Goal: Information Seeking & Learning: Find specific fact

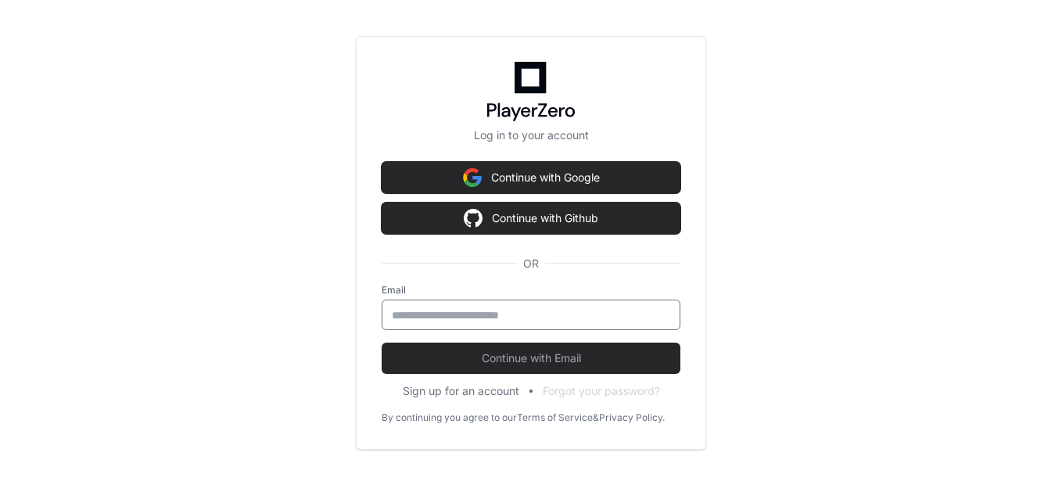
click at [469, 307] on input "email" at bounding box center [531, 315] width 278 height 16
type input "**********"
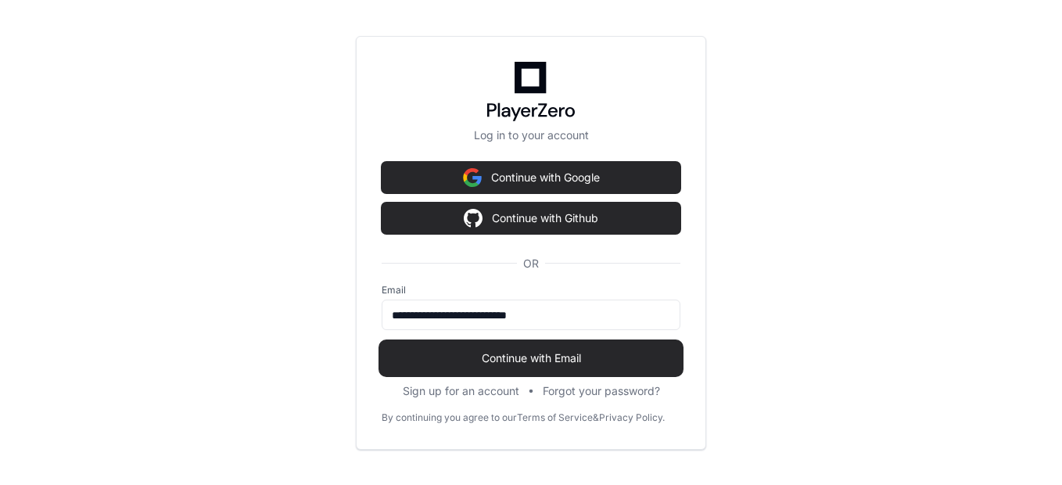
click at [493, 361] on span "Continue with Email" at bounding box center [530, 358] width 299 height 16
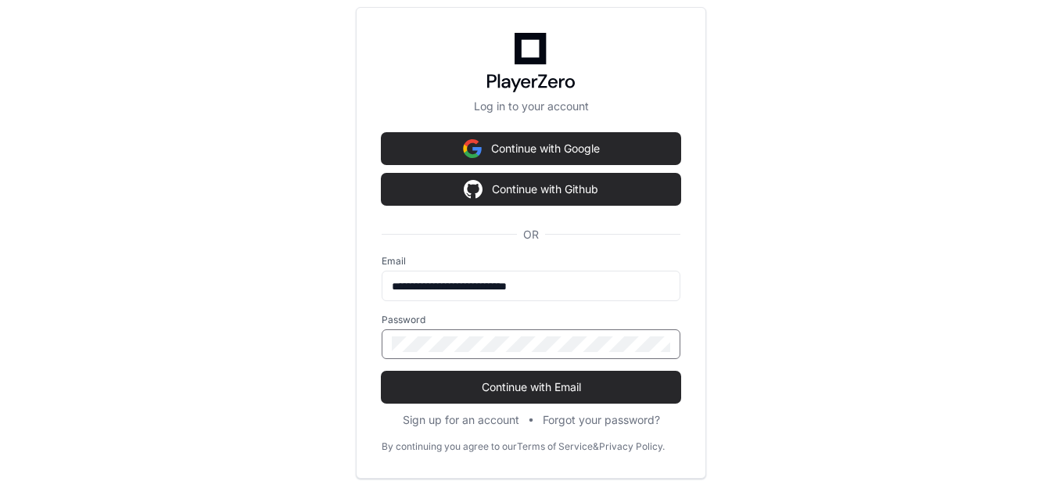
click at [381, 371] on button "Continue with Email" at bounding box center [530, 386] width 299 height 31
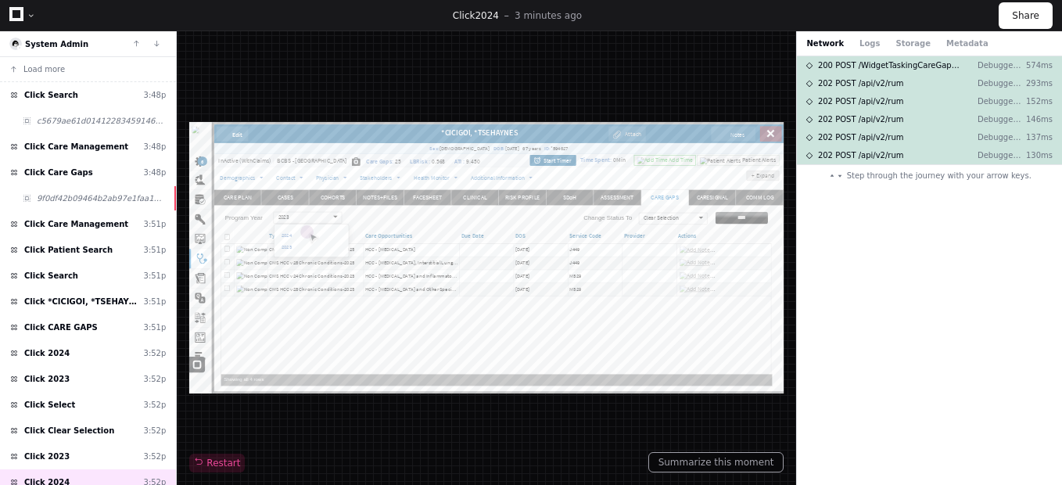
click at [464, 340] on div at bounding box center [486, 257] width 594 height 271
click at [33, 4] on div at bounding box center [22, 15] width 27 height 23
click at [31, 11] on div at bounding box center [31, 15] width 9 height 9
click at [31, 15] on div at bounding box center [31, 15] width 9 height 9
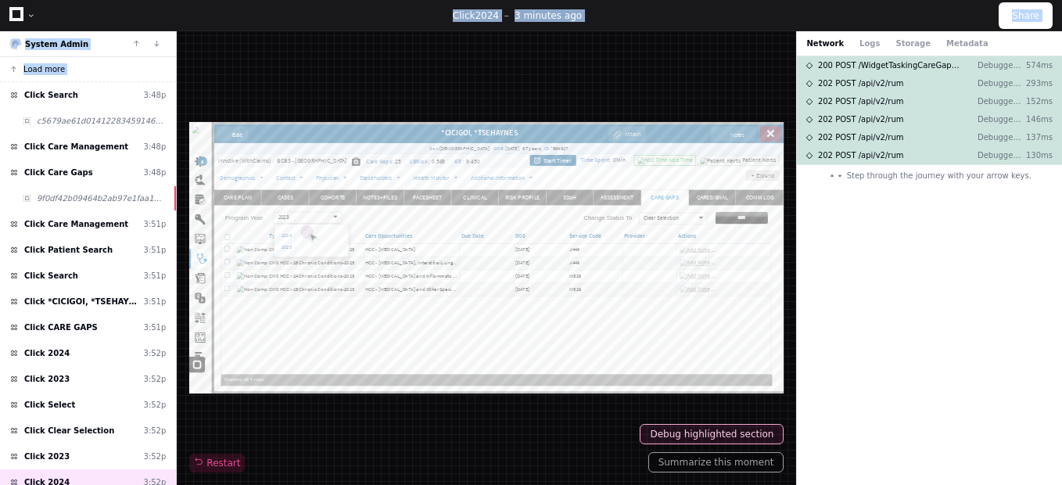
drag, startPoint x: 457, startPoint y: 12, endPoint x: 696, endPoint y: 81, distance: 248.4
click at [696, 81] on div "Click 2024 3 minutes ago Share System Admin Load more Click Search 3:48p c5679a…" at bounding box center [531, 242] width 1062 height 485
click at [696, 81] on div "Restart" at bounding box center [486, 258] width 594 height 428
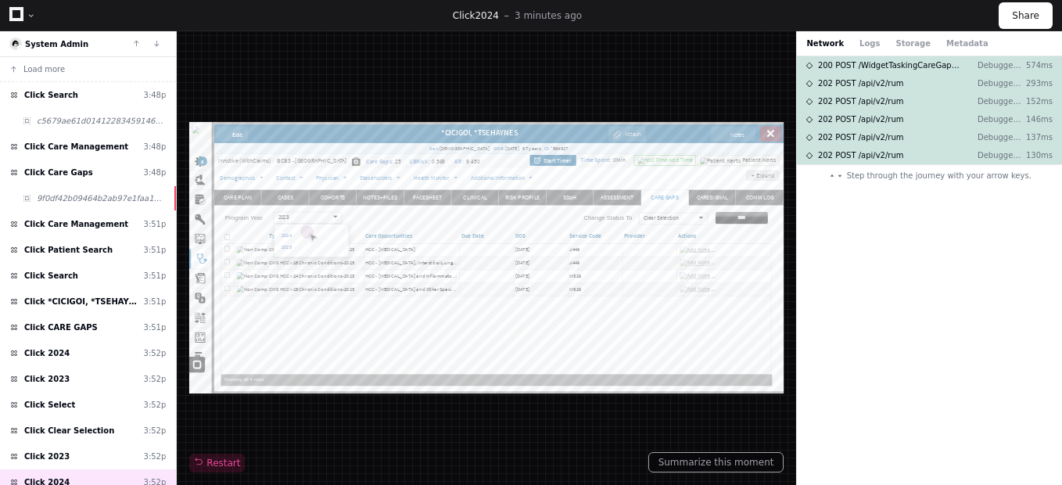
click at [834, 227] on div "200 POST /WidgetTaskingCareGapGrid/DisplayWidgetTaskingCareGapGrid Debugger-Web…" at bounding box center [929, 270] width 265 height 428
click at [867, 17] on div "Click 2024 3 minutes ago" at bounding box center [517, 15] width 963 height 13
click at [30, 16] on div at bounding box center [31, 15] width 9 height 9
click at [13, 11] on icon at bounding box center [16, 14] width 14 height 14
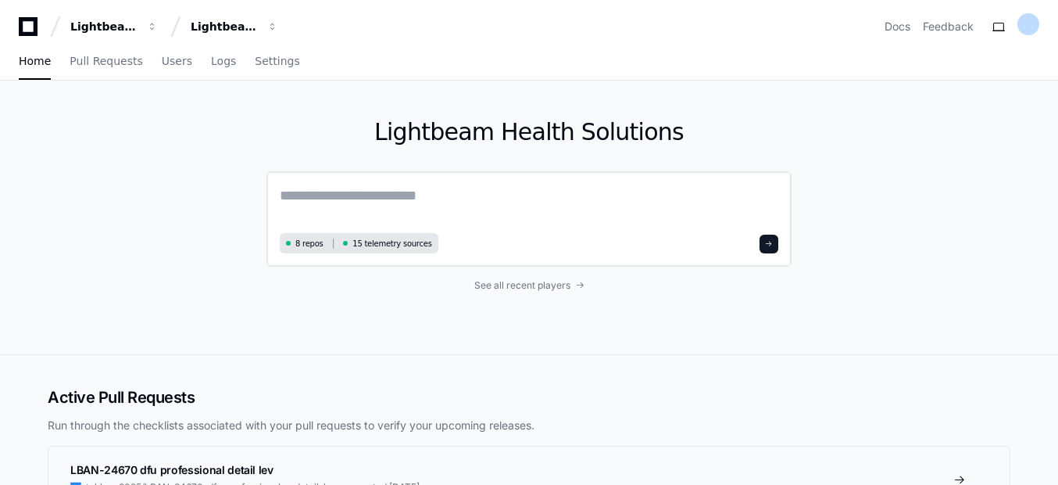
click at [535, 195] on textarea at bounding box center [529, 206] width 499 height 44
paste textarea "**********"
type textarea "**********"
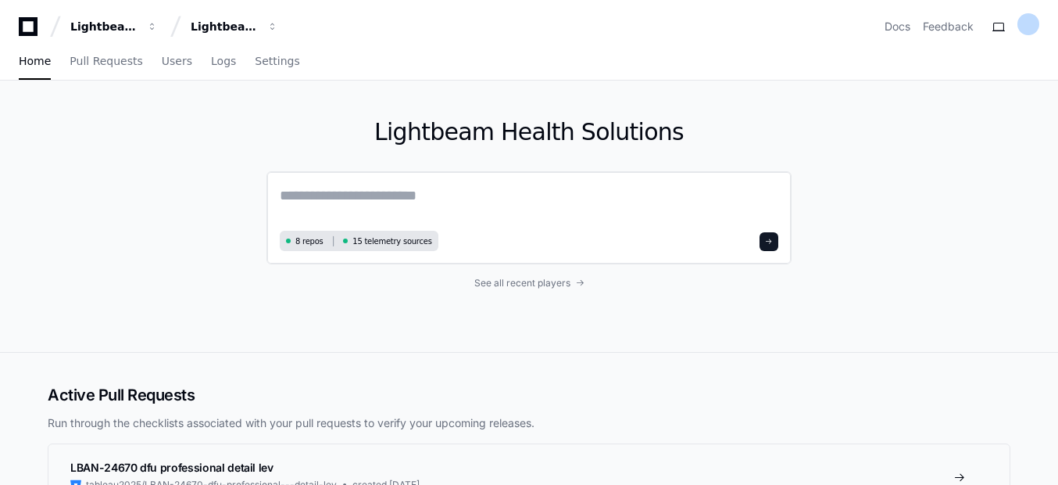
click at [370, 184] on div "8 repos 15 telemetry sources" at bounding box center [529, 217] width 525 height 93
click at [364, 202] on textarea at bounding box center [529, 204] width 499 height 41
paste textarea "****"
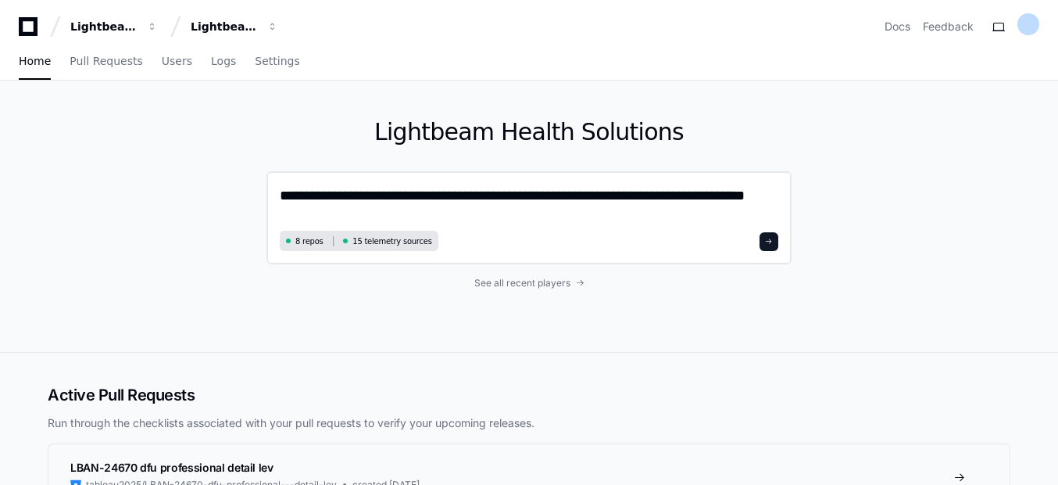
type textarea "**********"
click at [571, 229] on div "**********" at bounding box center [529, 217] width 525 height 93
click at [772, 248] on button at bounding box center [769, 241] width 19 height 19
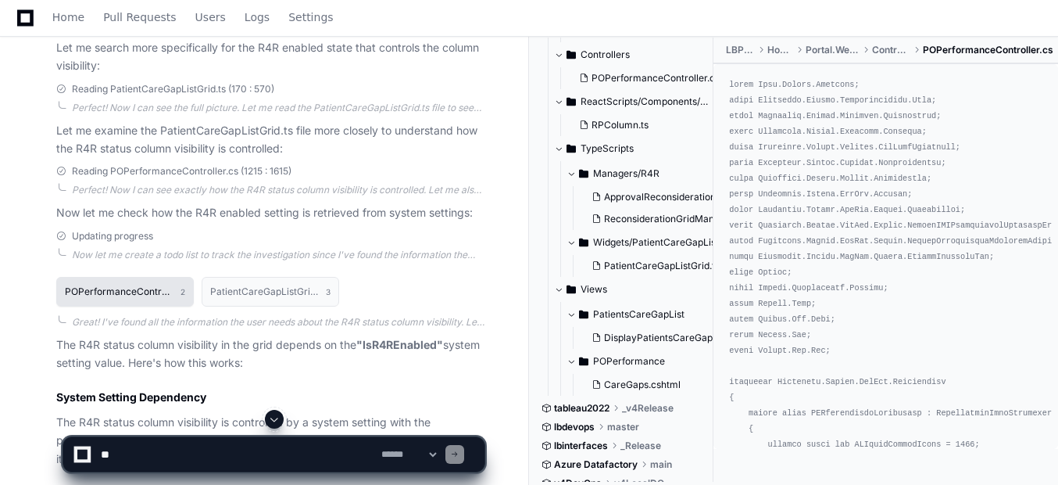
click at [134, 306] on button "POPerformanceController.cs 2" at bounding box center [125, 292] width 138 height 30
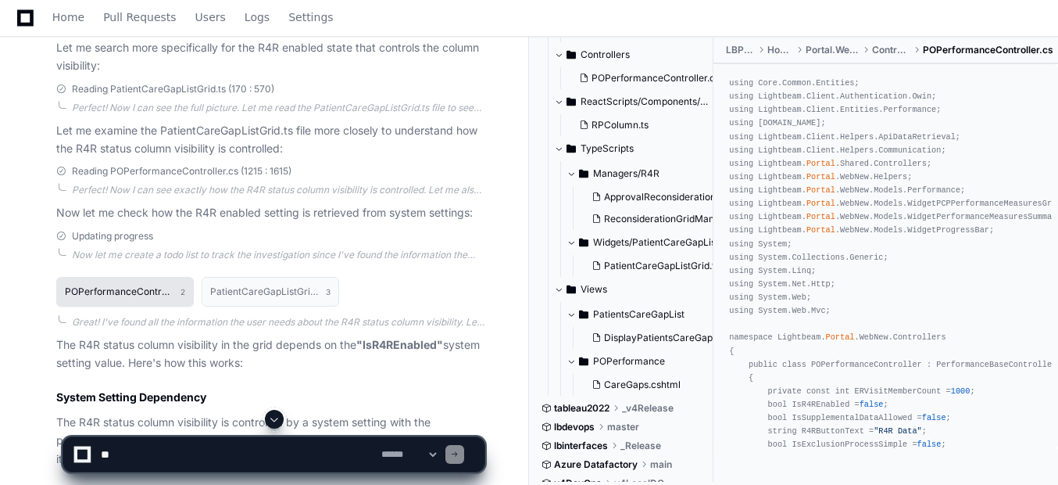
click at [134, 296] on h1 "POPerformanceController.cs" at bounding box center [119, 291] width 108 height 9
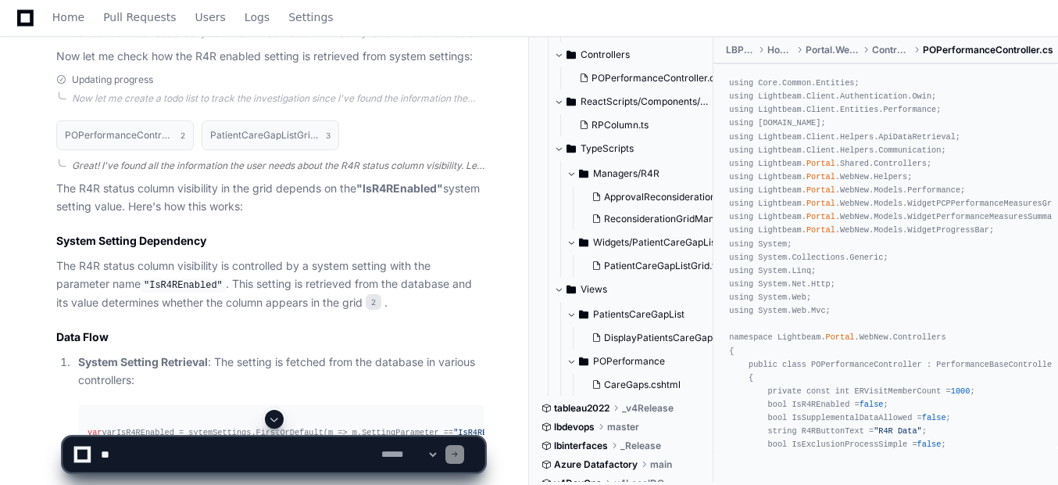
scroll to position [661, 0]
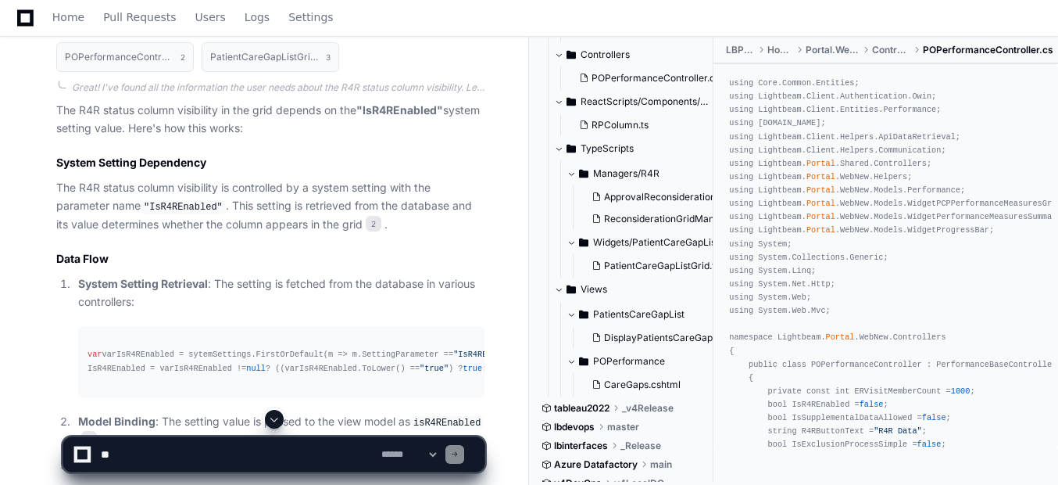
click at [198, 214] on code ""IsR4REnabled"" at bounding box center [183, 207] width 85 height 14
click at [197, 214] on code ""IsR4REnabled"" at bounding box center [183, 207] width 85 height 14
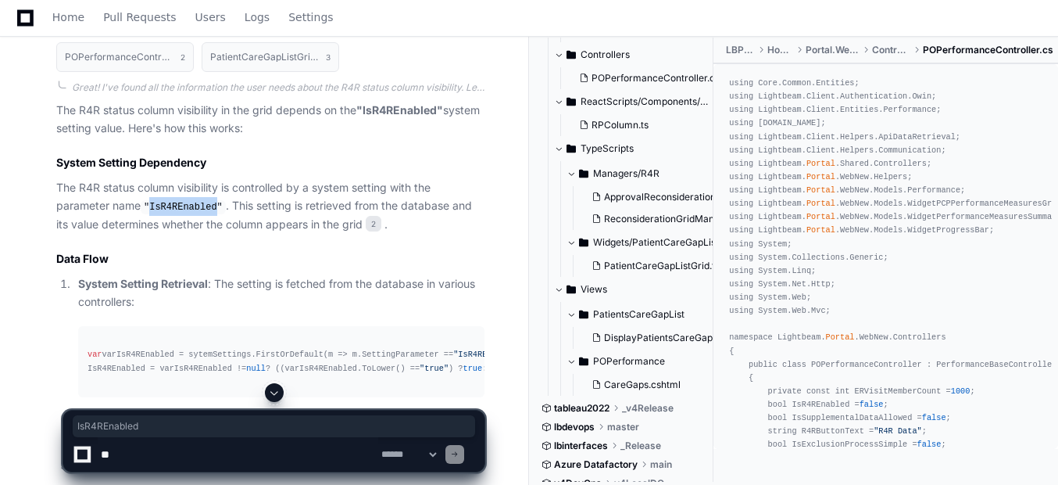
copy code "IsR4REnabled"
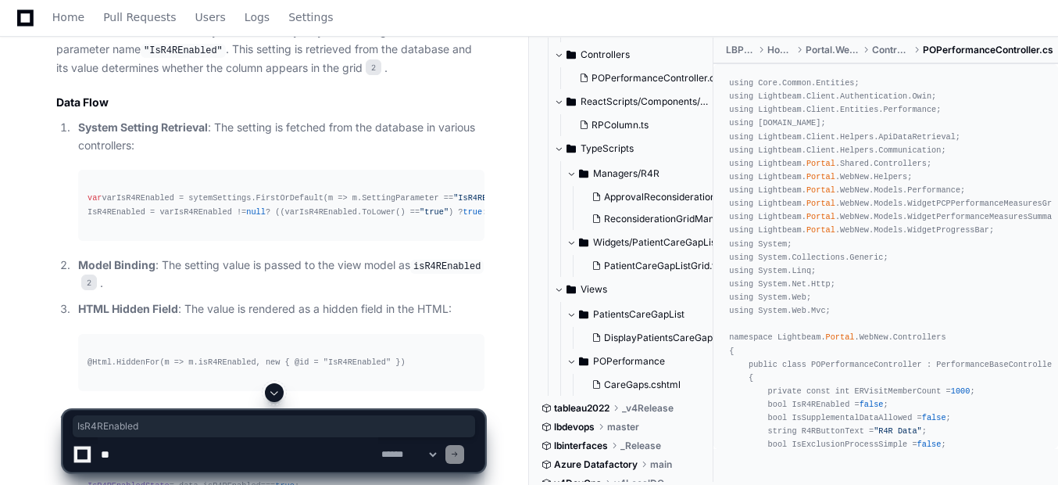
click at [121, 215] on div "var varIsR4REnabled = sytemSettings.FirstOrDefault(m => m.SettingParameter == "…" at bounding box center [282, 205] width 388 height 27
click at [122, 215] on div "var varIsR4REnabled = sytemSettings.FirstOrDefault(m => m.SettingParameter == "…" at bounding box center [282, 205] width 388 height 27
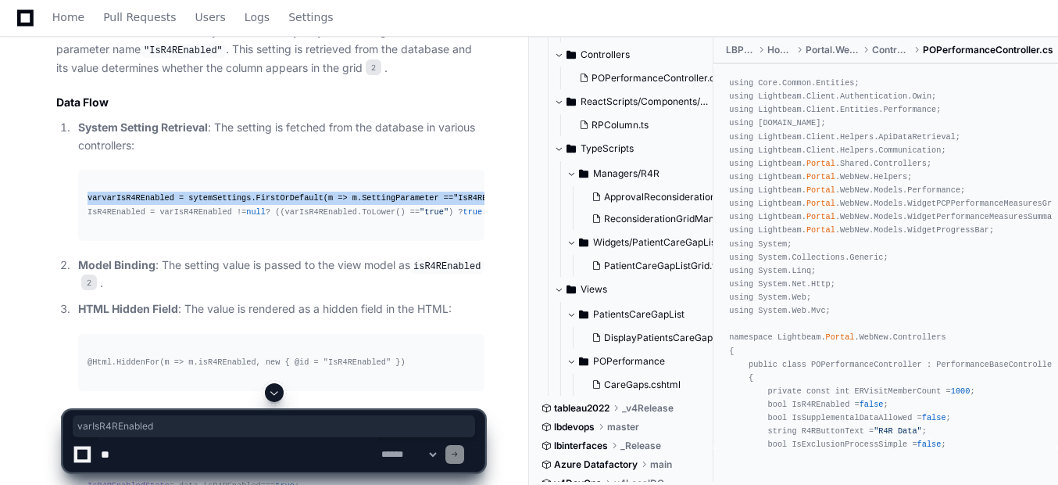
click at [124, 216] on div "var varIsR4REnabled = sytemSettings.FirstOrDefault(m => m.SettingParameter == "…" at bounding box center [282, 205] width 388 height 27
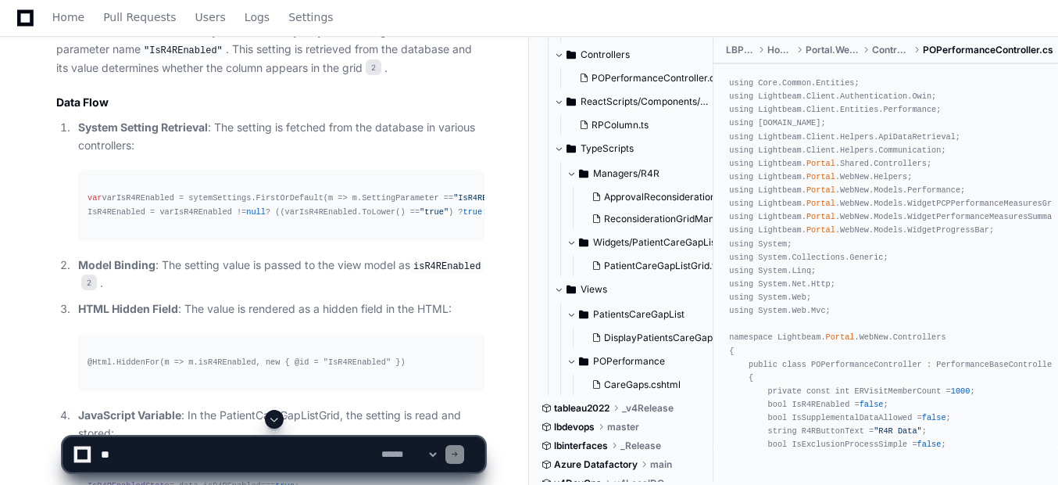
click at [178, 218] on div "var varIsR4REnabled = sytemSettings.FirstOrDefault(m => m.SettingParameter == "…" at bounding box center [282, 205] width 388 height 27
click at [151, 218] on div "var varIsR4REnabled = sytemSettings.FirstOrDefault(m => m.SettingParameter == "…" at bounding box center [282, 205] width 388 height 27
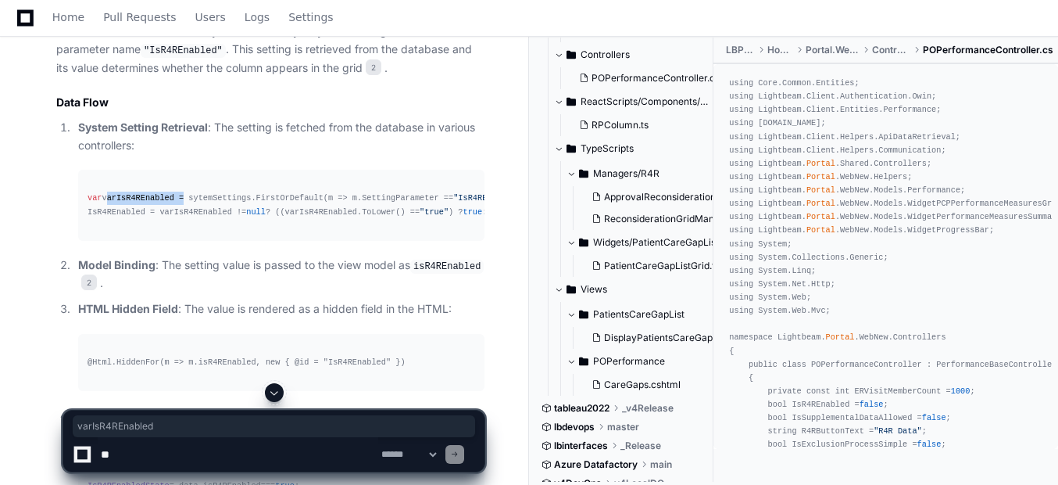
copy div "varIsR4REnabled"
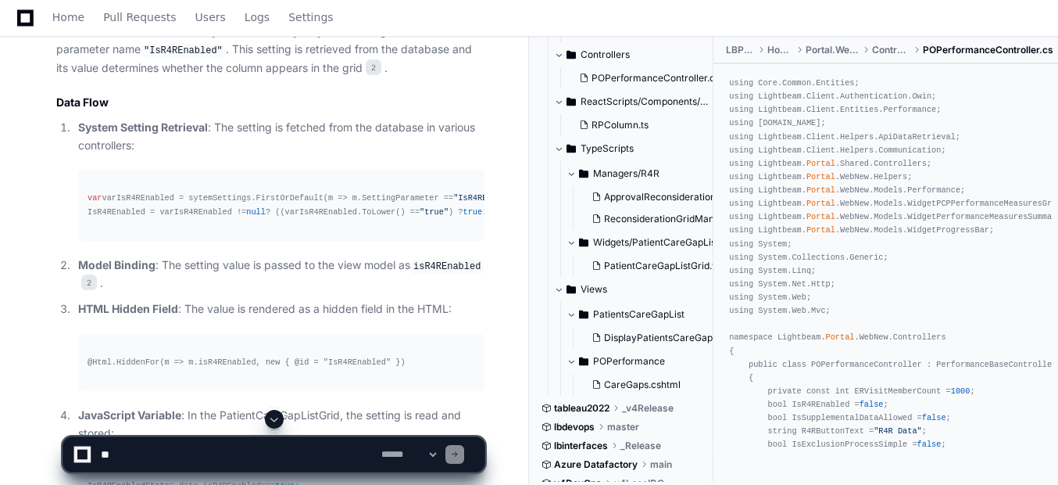
click at [148, 218] on div "var varIsR4REnabled = sytemSettings.FirstOrDefault(m => m.SettingParameter == "…" at bounding box center [282, 205] width 388 height 27
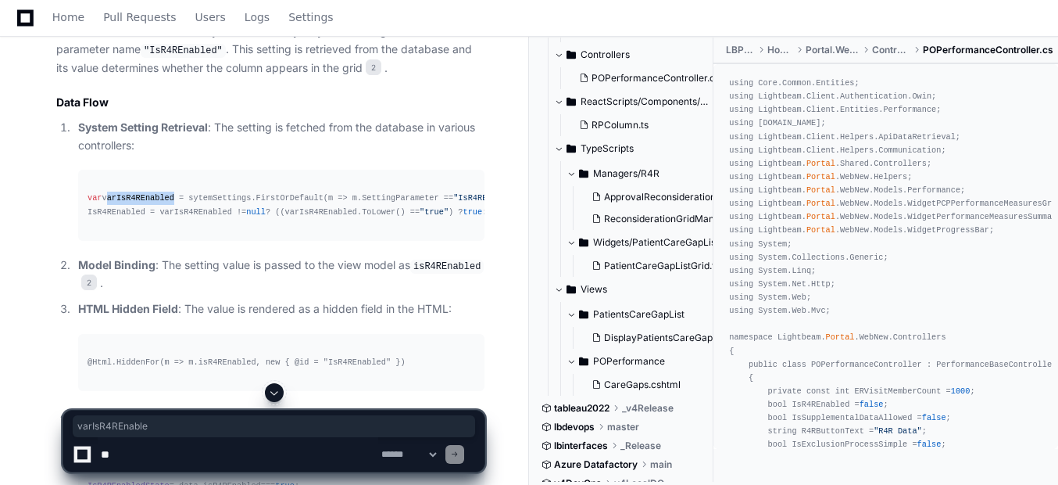
drag, startPoint x: 105, startPoint y: 218, endPoint x: 170, endPoint y: 218, distance: 64.9
click at [170, 218] on div "var varIsR4REnabled = sytemSettings.FirstOrDefault(m => m.SettingParameter == "…" at bounding box center [282, 205] width 388 height 27
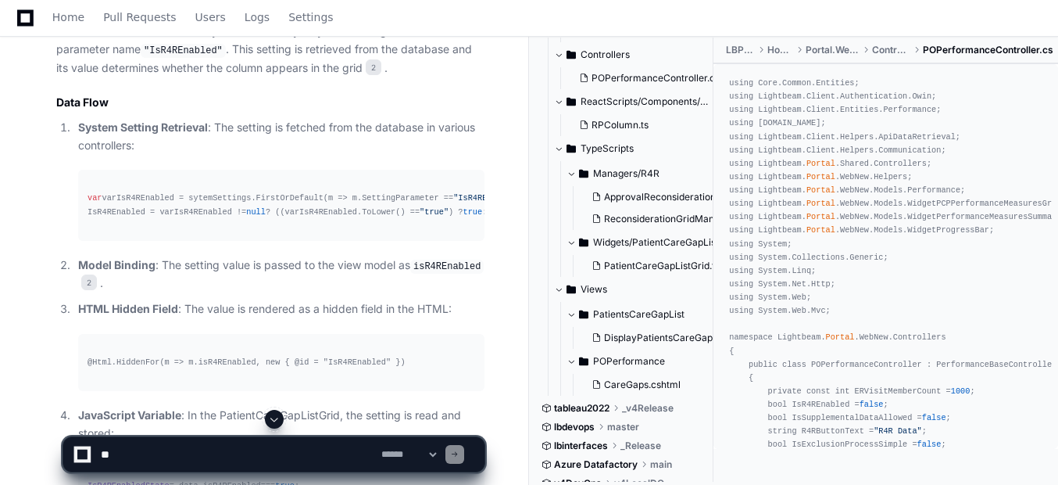
click at [180, 58] on code ""IsR4REnabled"" at bounding box center [183, 51] width 85 height 14
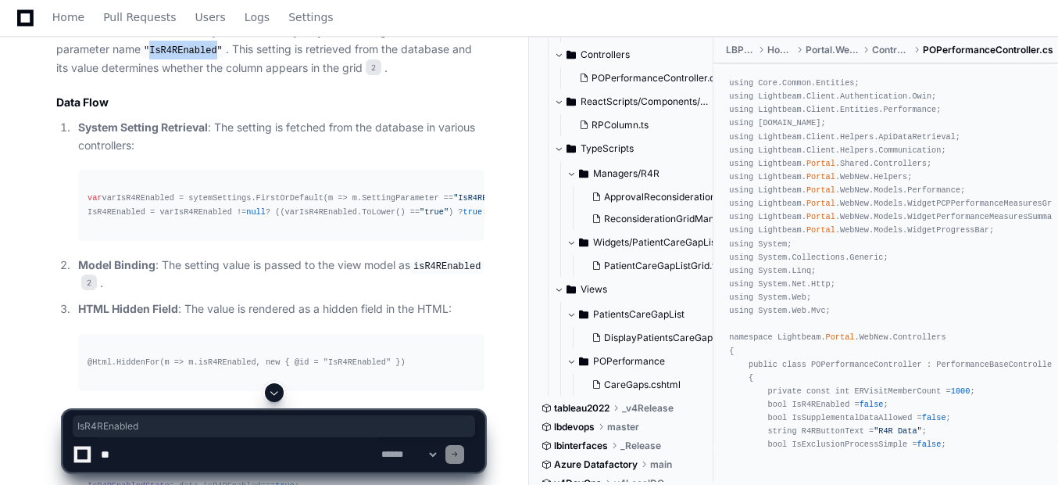
copy code "IsR4REnabled"
